Goal: Check status

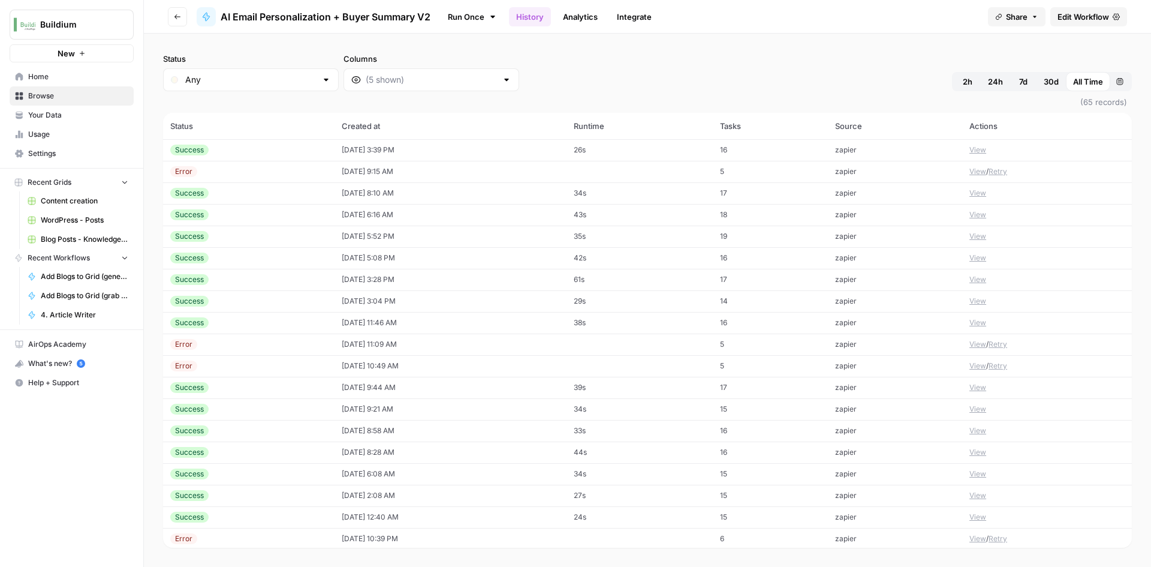
click at [567, 148] on td "08/16/25 at 3:39 PM" at bounding box center [451, 150] width 232 height 22
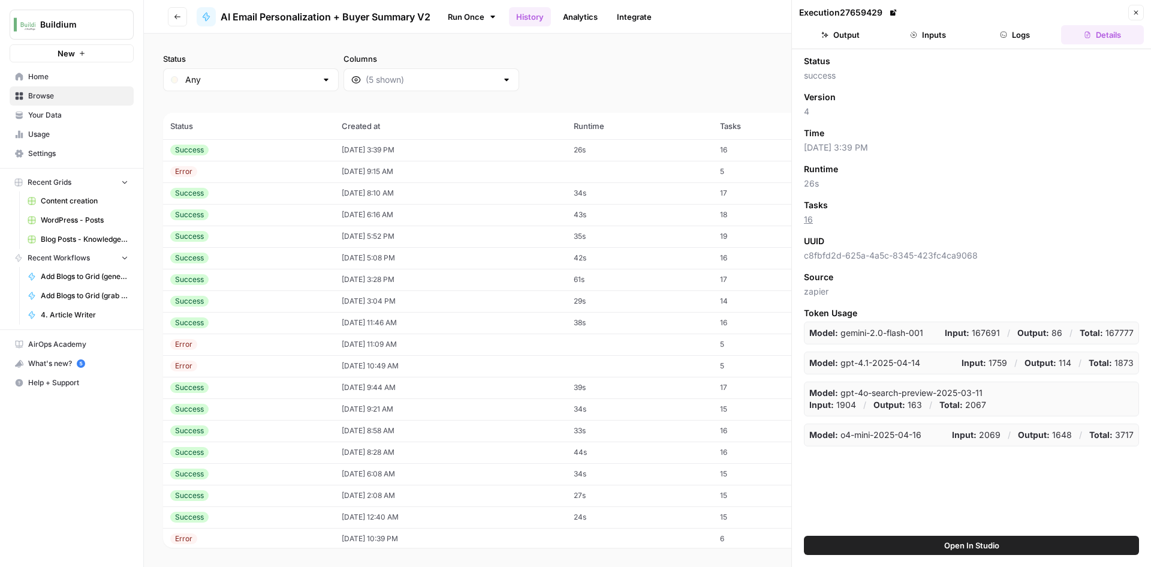
click at [841, 28] on button "Output" at bounding box center [840, 34] width 83 height 19
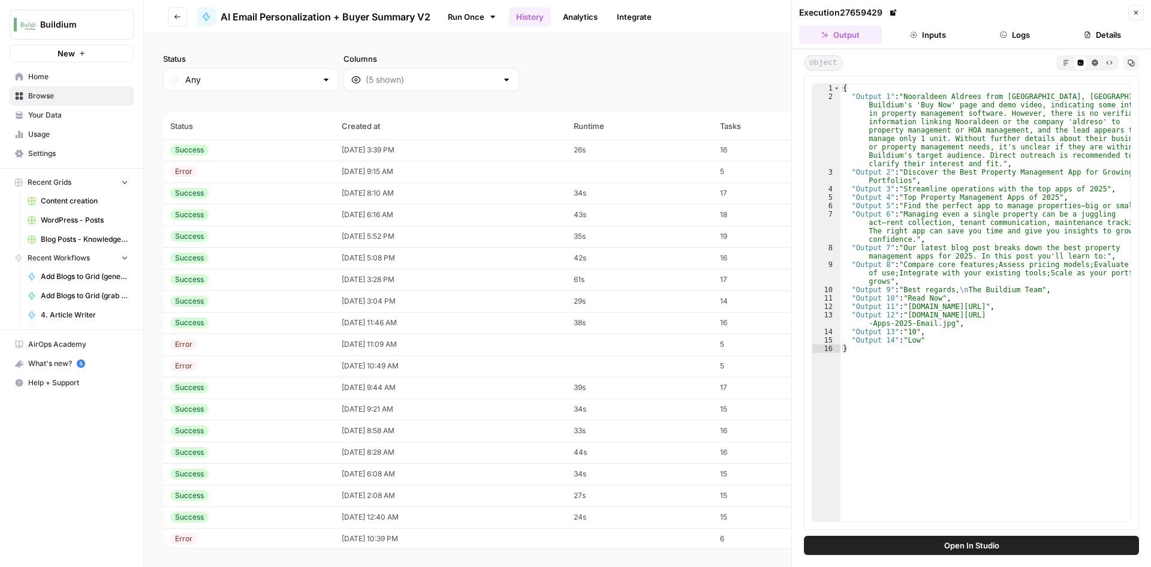
click at [353, 191] on td "08/16/25 at 8:10 AM" at bounding box center [451, 193] width 232 height 22
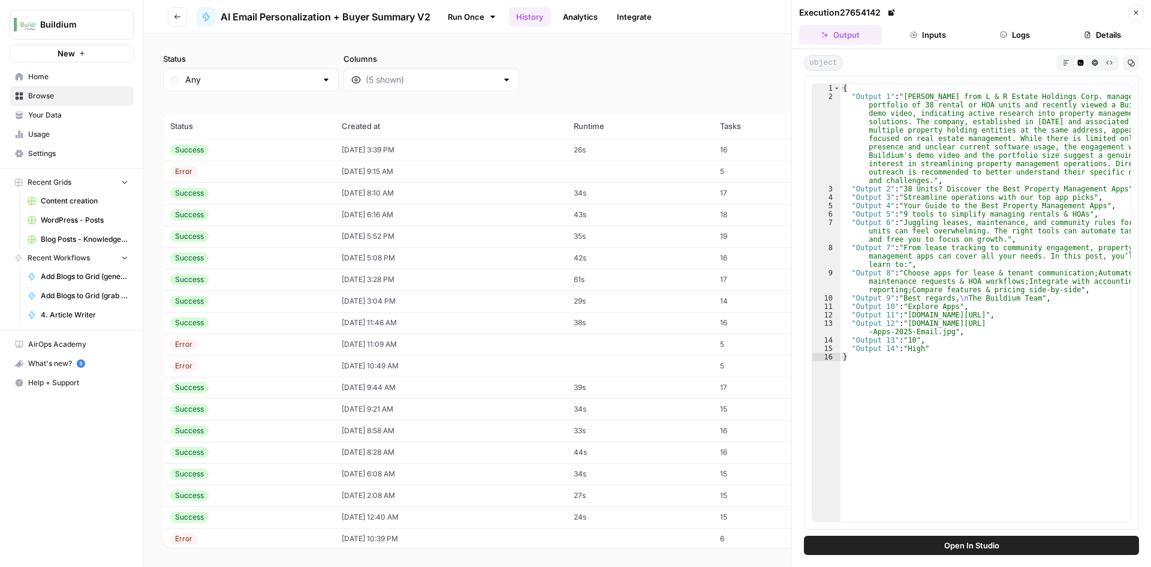
click at [311, 214] on div "Success" at bounding box center [248, 214] width 157 height 11
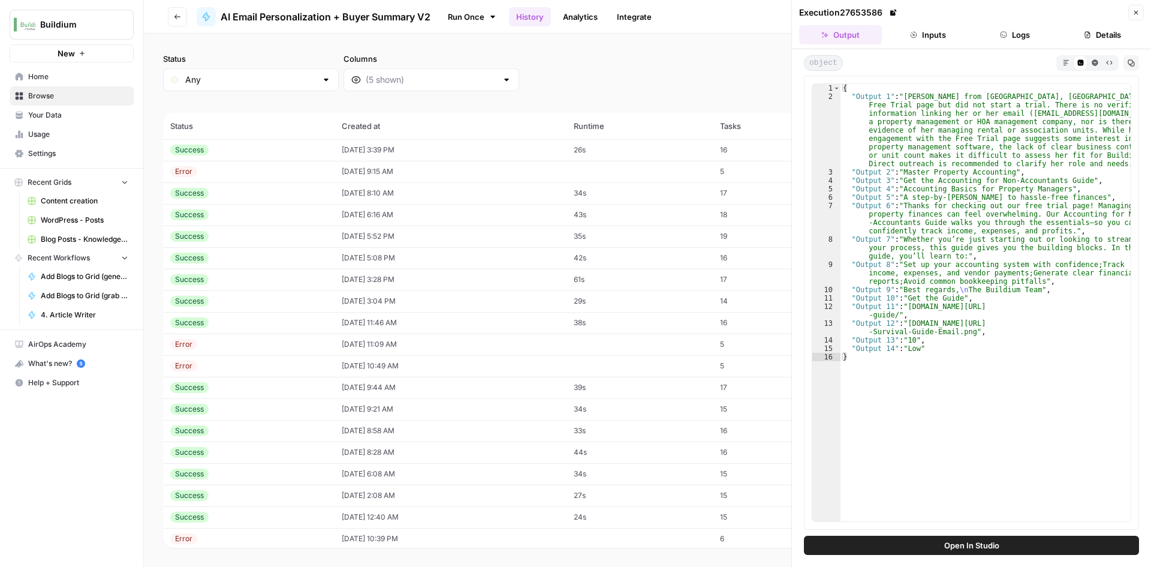
click at [260, 175] on div "Error" at bounding box center [248, 171] width 157 height 11
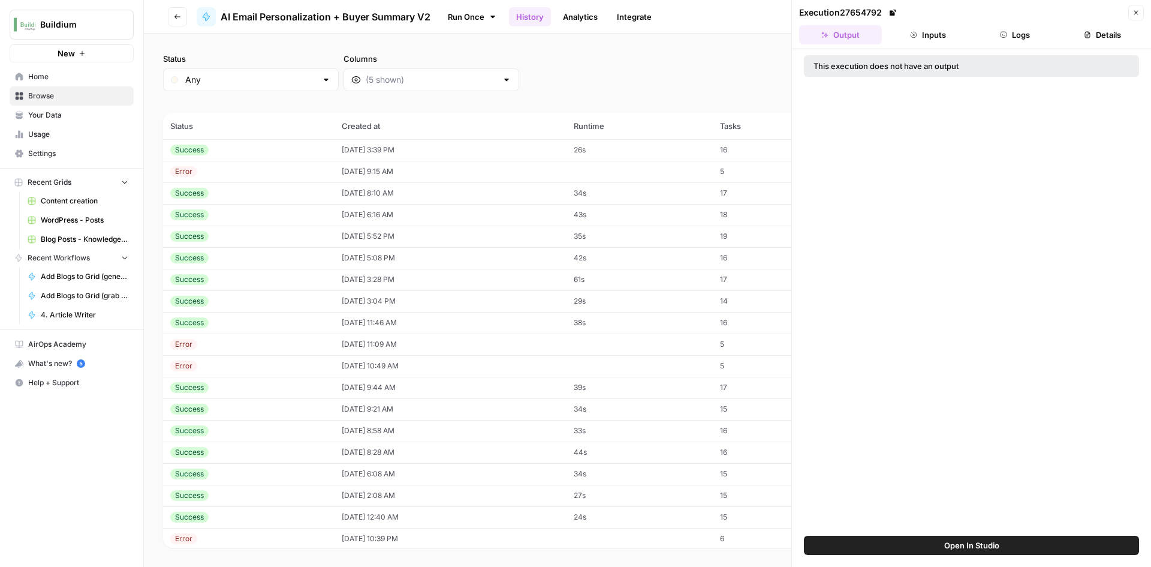
click at [335, 155] on td "08/16/25 at 3:39 PM" at bounding box center [451, 150] width 232 height 22
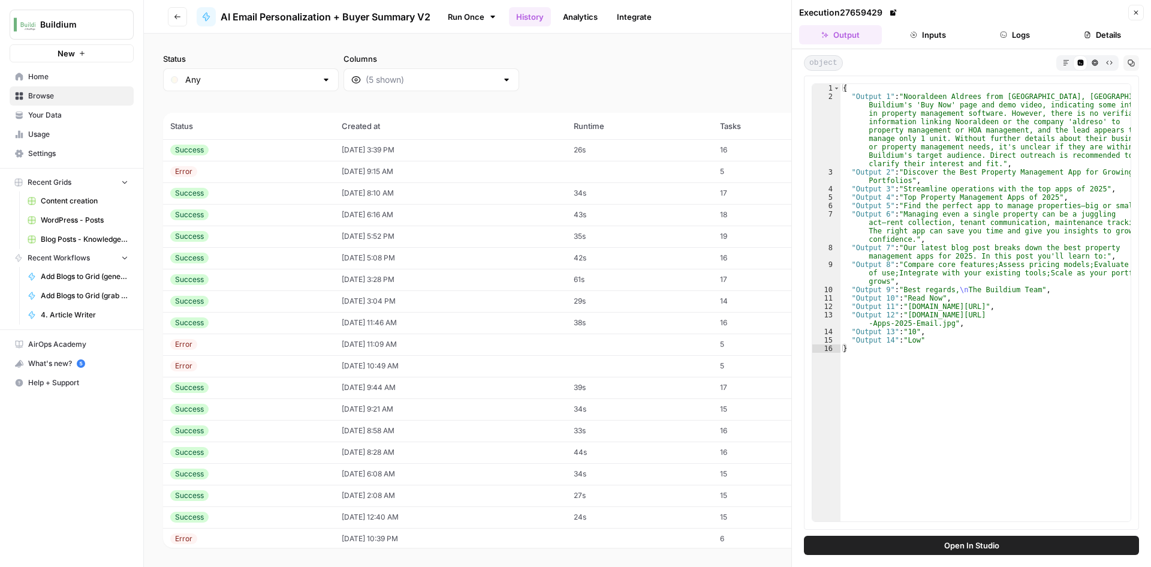
click at [920, 44] on header "Execution 27659429 Close Output Inputs Logs Details" at bounding box center [971, 24] width 359 height 49
click at [921, 43] on button "Inputs" at bounding box center [928, 34] width 83 height 19
